Goal: Information Seeking & Learning: Learn about a topic

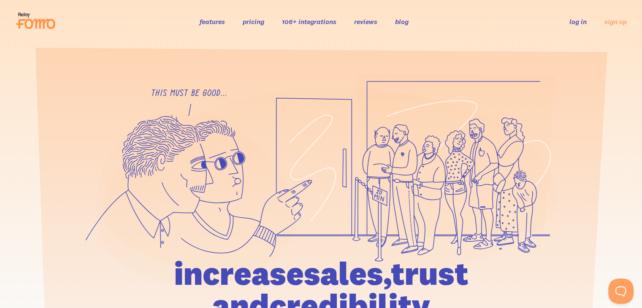
click at [405, 26] on li "blog" at bounding box center [402, 21] width 14 height 10
click at [402, 22] on link "blog" at bounding box center [402, 21] width 14 height 8
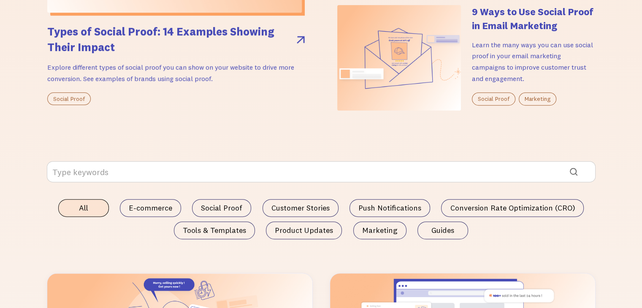
scroll to position [373, 0]
